Goal: Information Seeking & Learning: Find specific fact

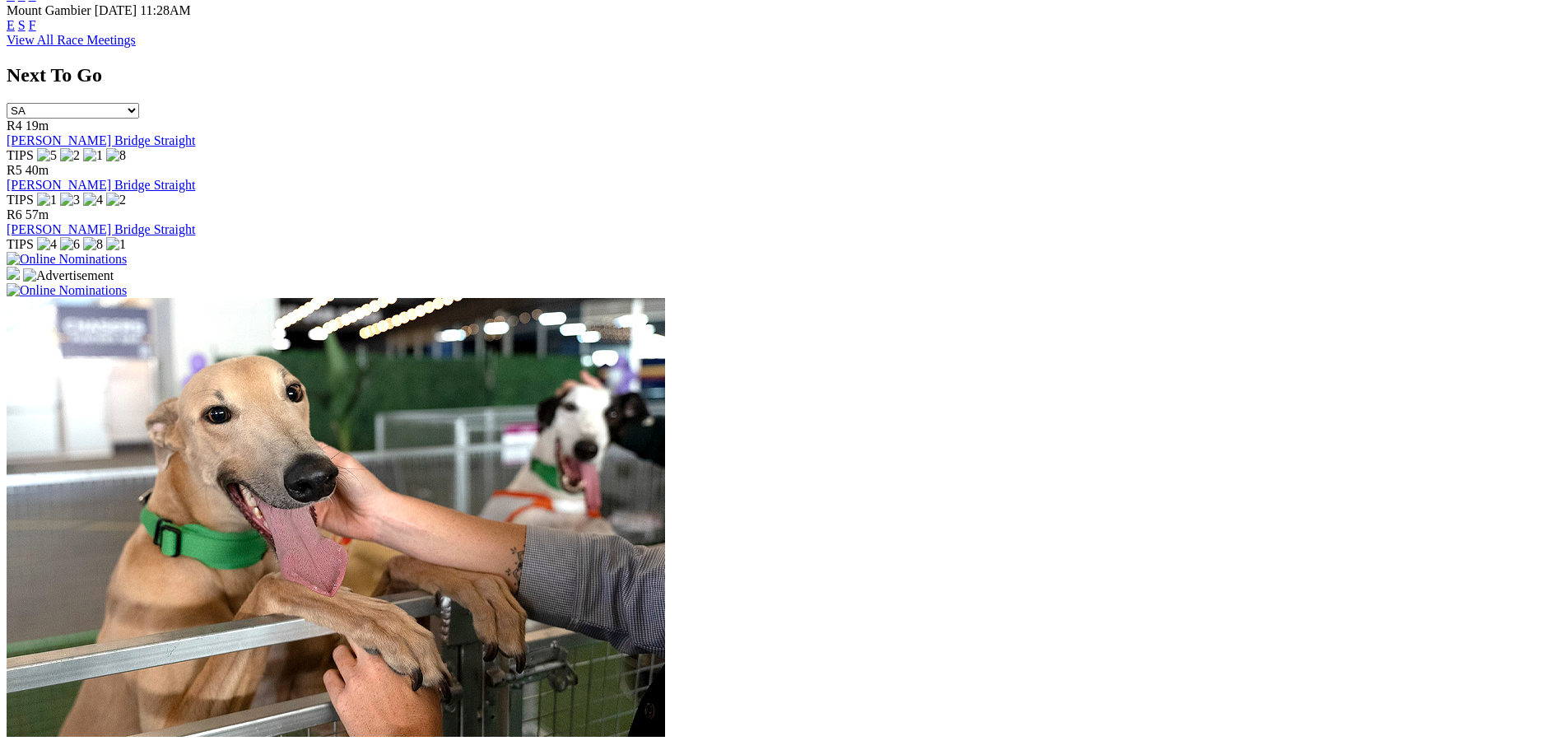
scroll to position [1399, 0]
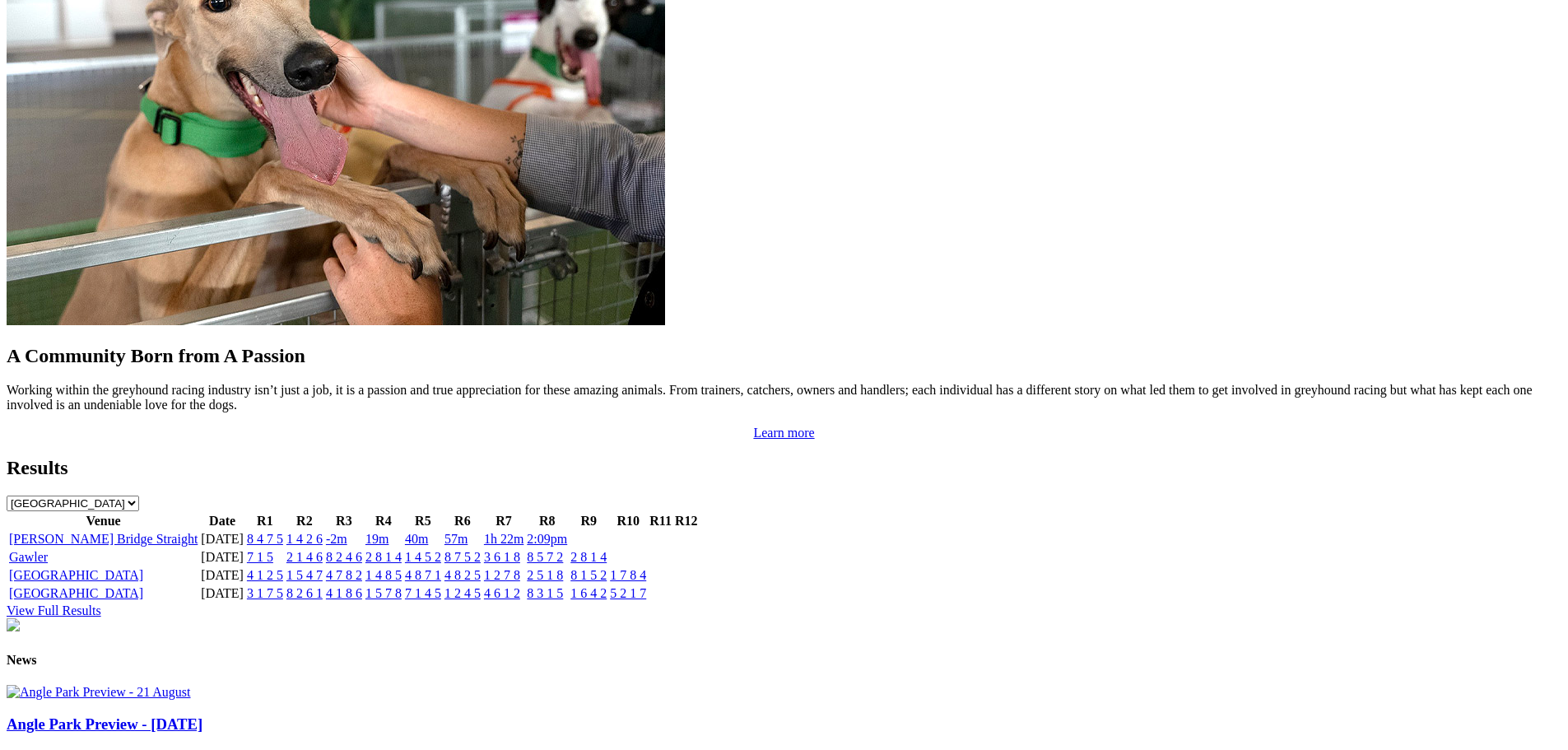
click at [323, 532] on link "1 4 2 6" at bounding box center [305, 538] width 37 height 14
